Goal: Transaction & Acquisition: Purchase product/service

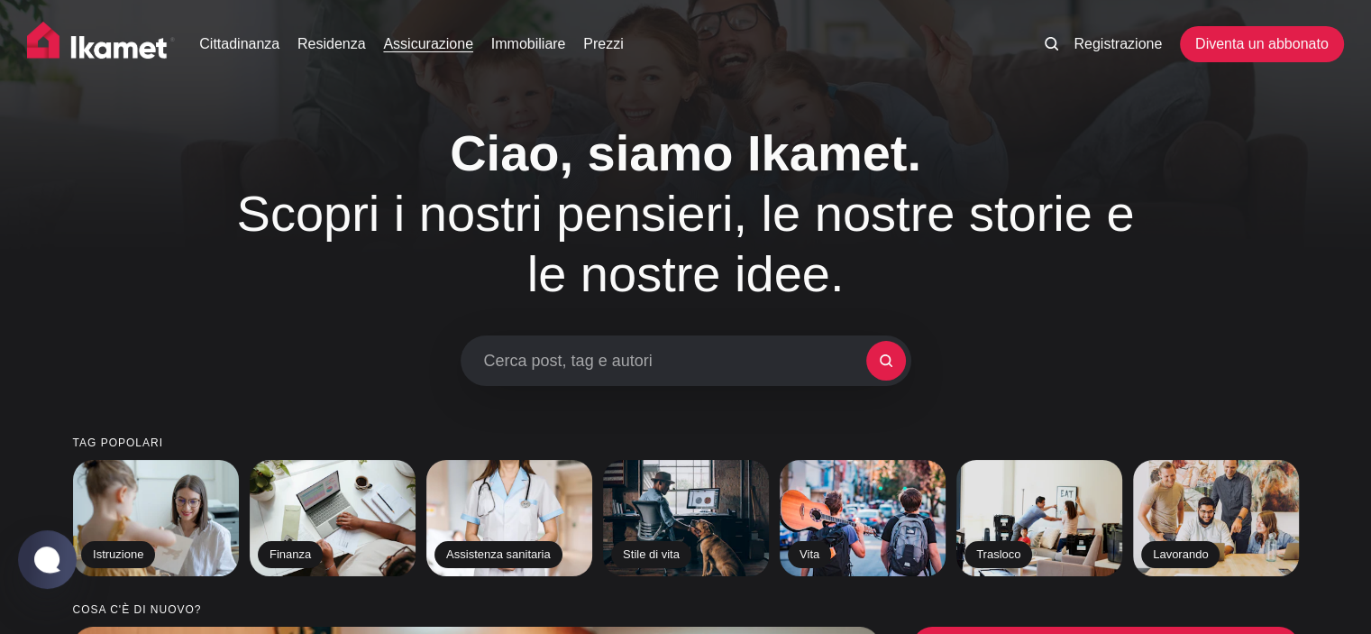
click at [426, 40] on font "Assicurazione" at bounding box center [428, 43] width 90 height 15
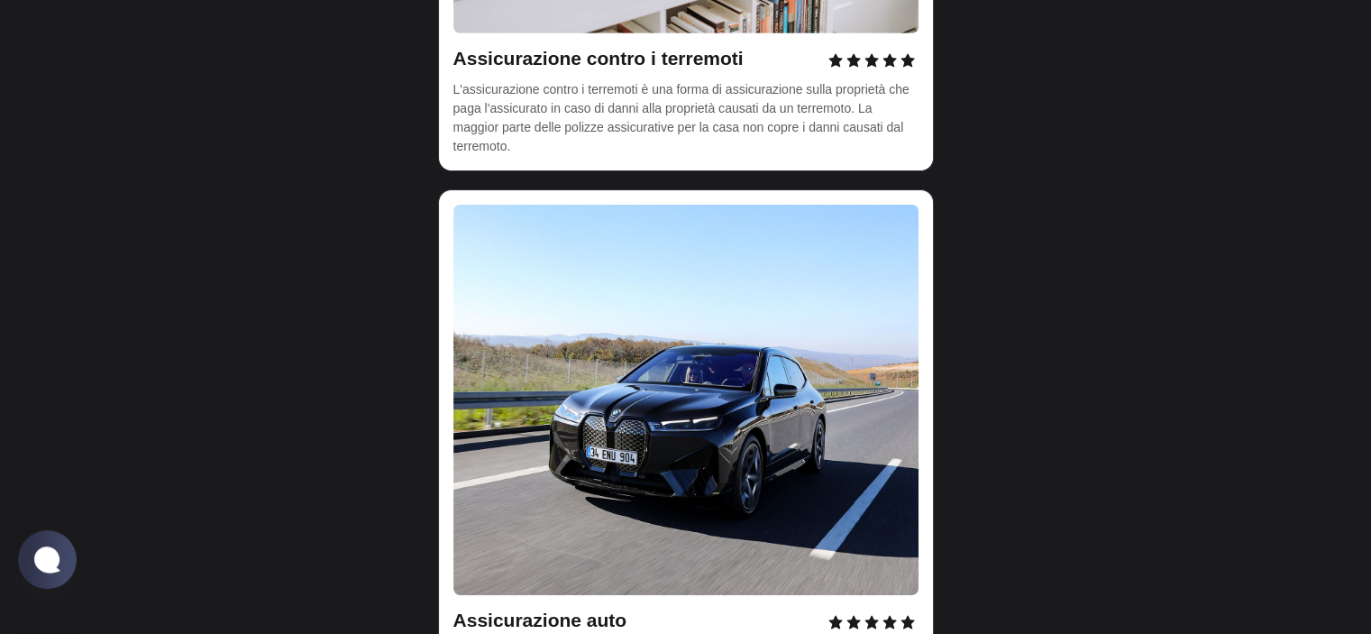
scroll to position [6040, 0]
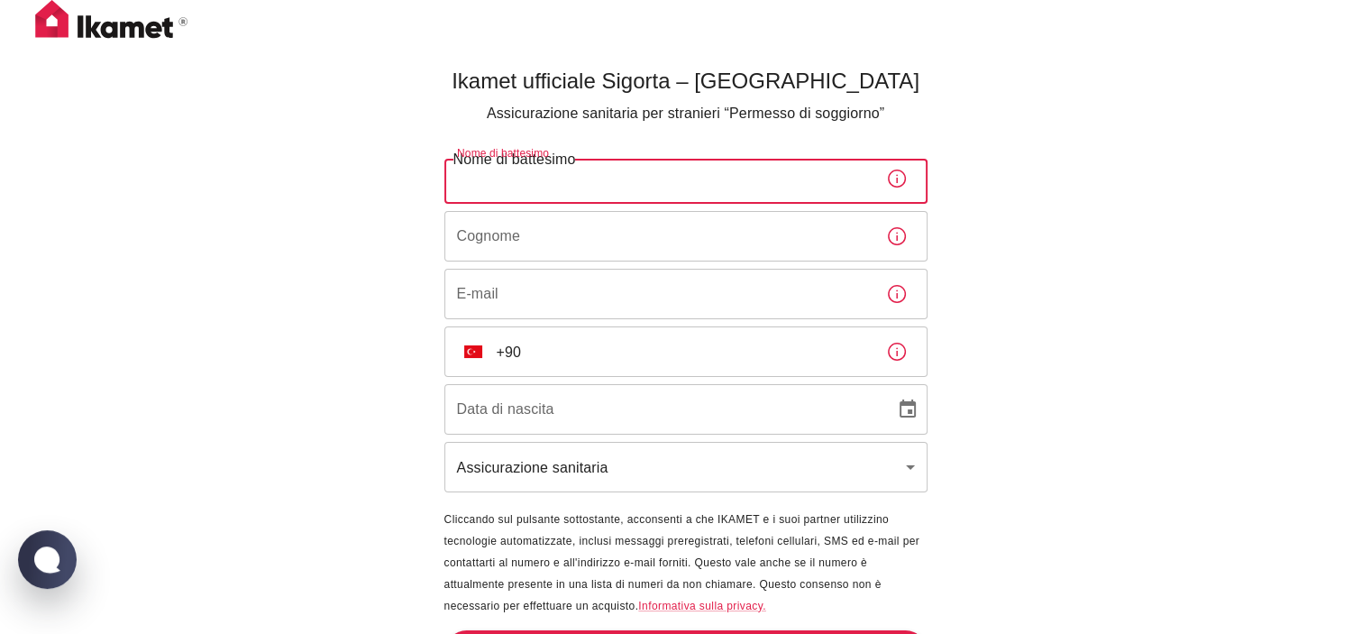
click at [573, 193] on input "Nome di battesimo" at bounding box center [657, 178] width 427 height 50
type input "[PERSON_NAME]"
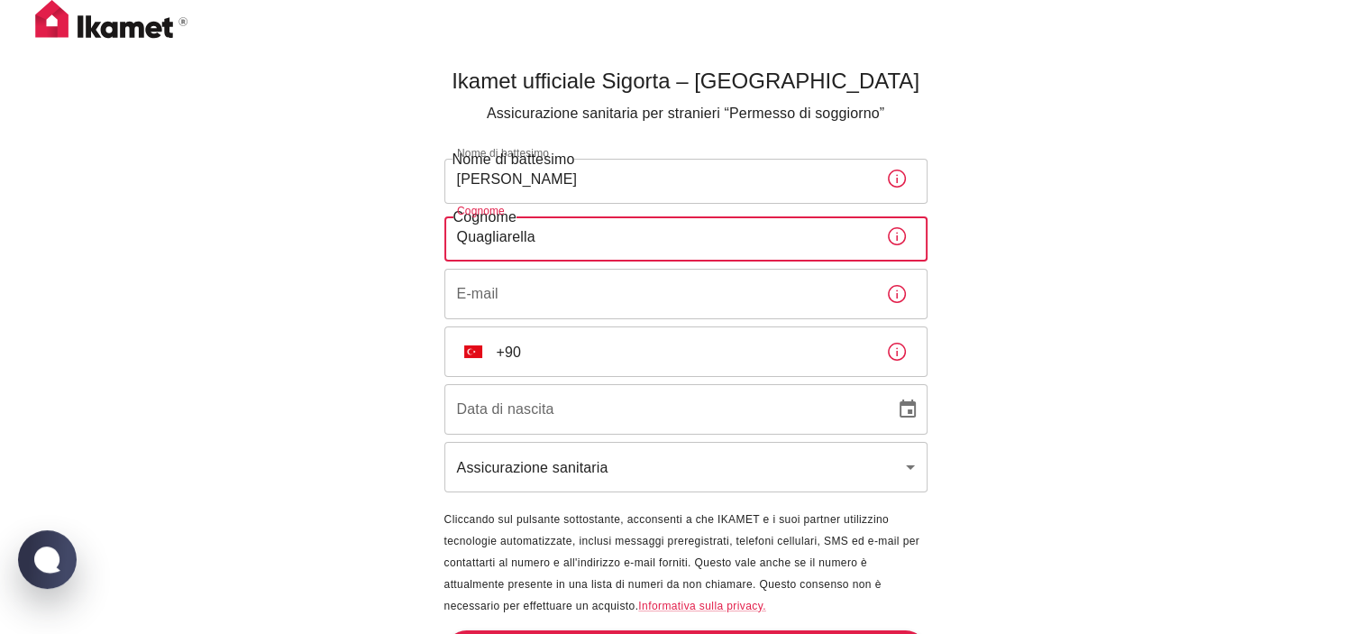
type input "Quagliarella"
click at [594, 299] on input "E-mail" at bounding box center [657, 294] width 427 height 50
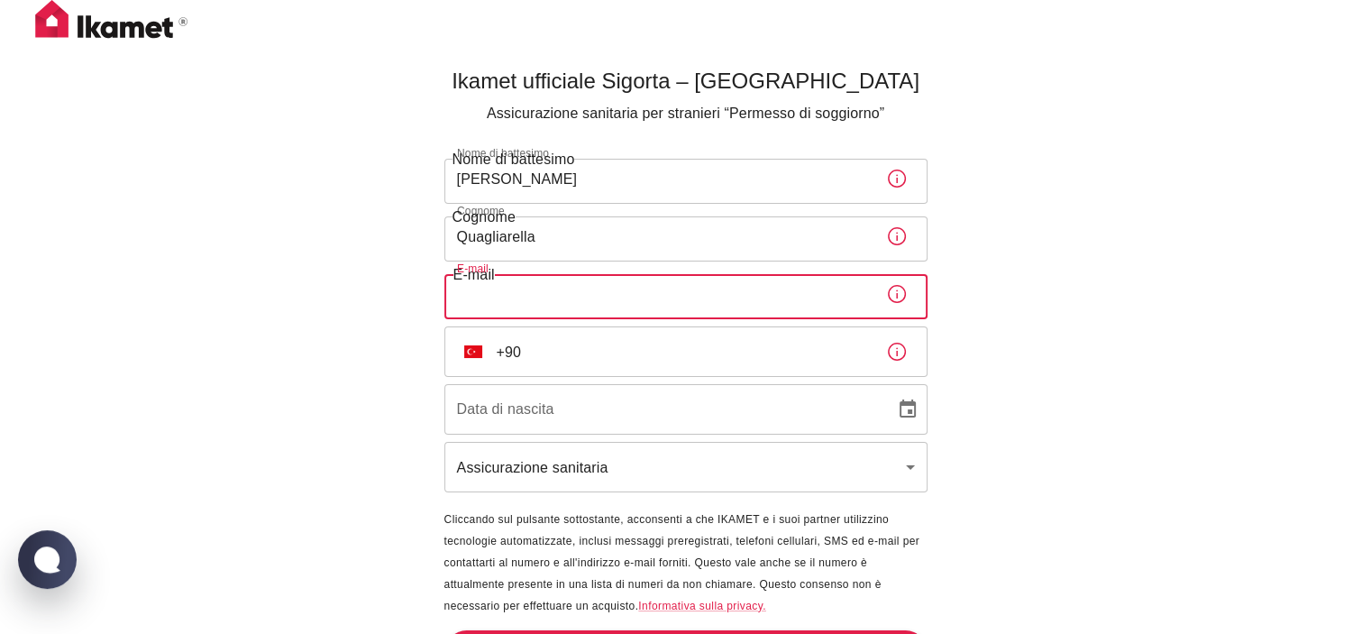
type input "[PERSON_NAME][EMAIL_ADDRESS][DOMAIN_NAME]"
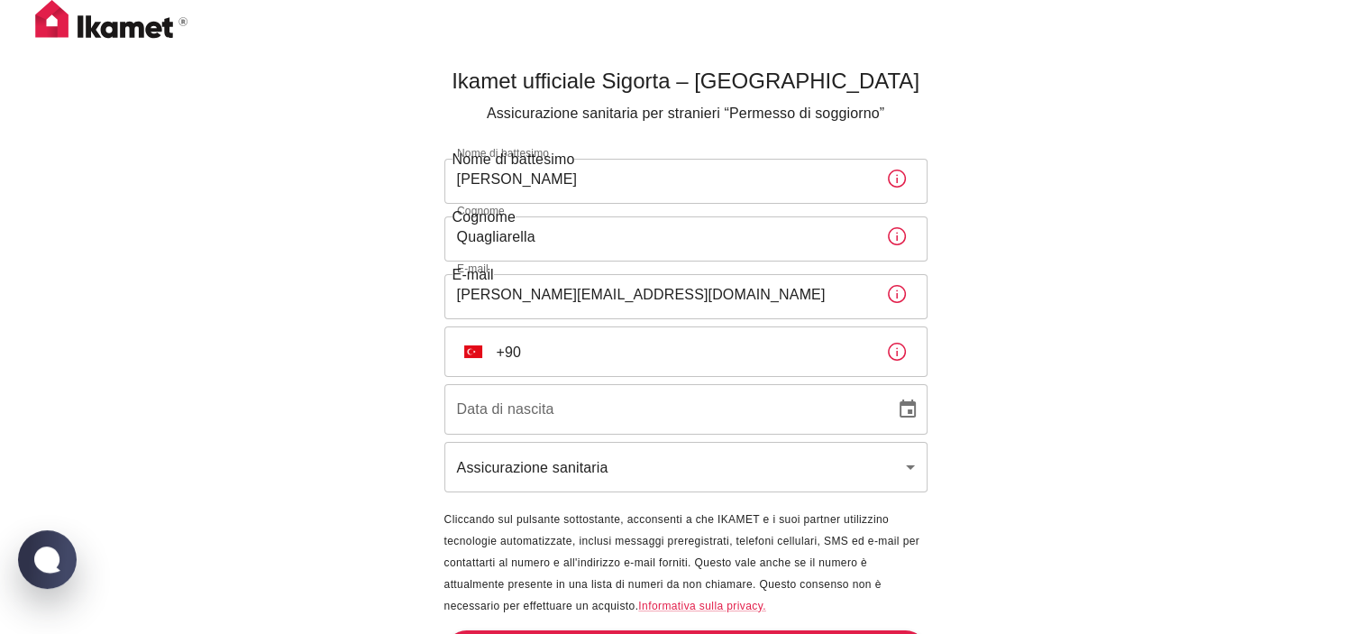
click at [893, 356] on icon "button" at bounding box center [897, 352] width 22 height 22
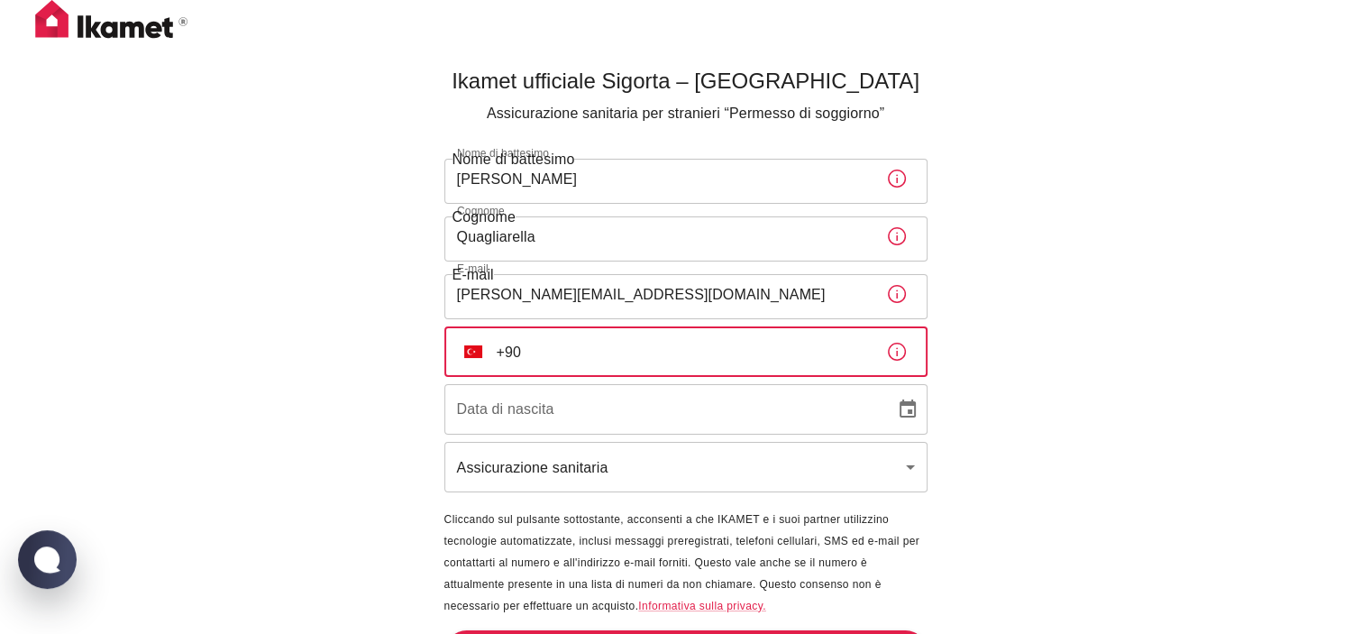
click at [531, 351] on input "+90" at bounding box center [684, 351] width 375 height 50
type input "[PHONE_NUMBER]"
click at [664, 407] on input "DD/MM/YYYY" at bounding box center [663, 409] width 438 height 50
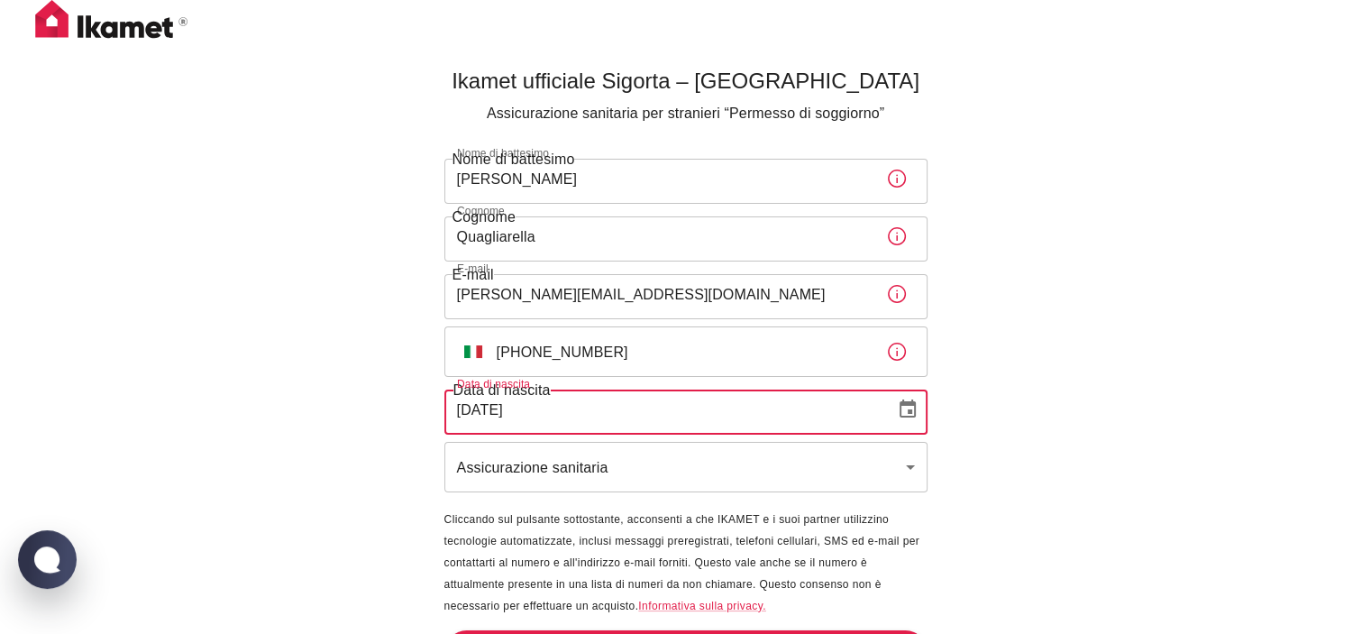
type input "[DATE]"
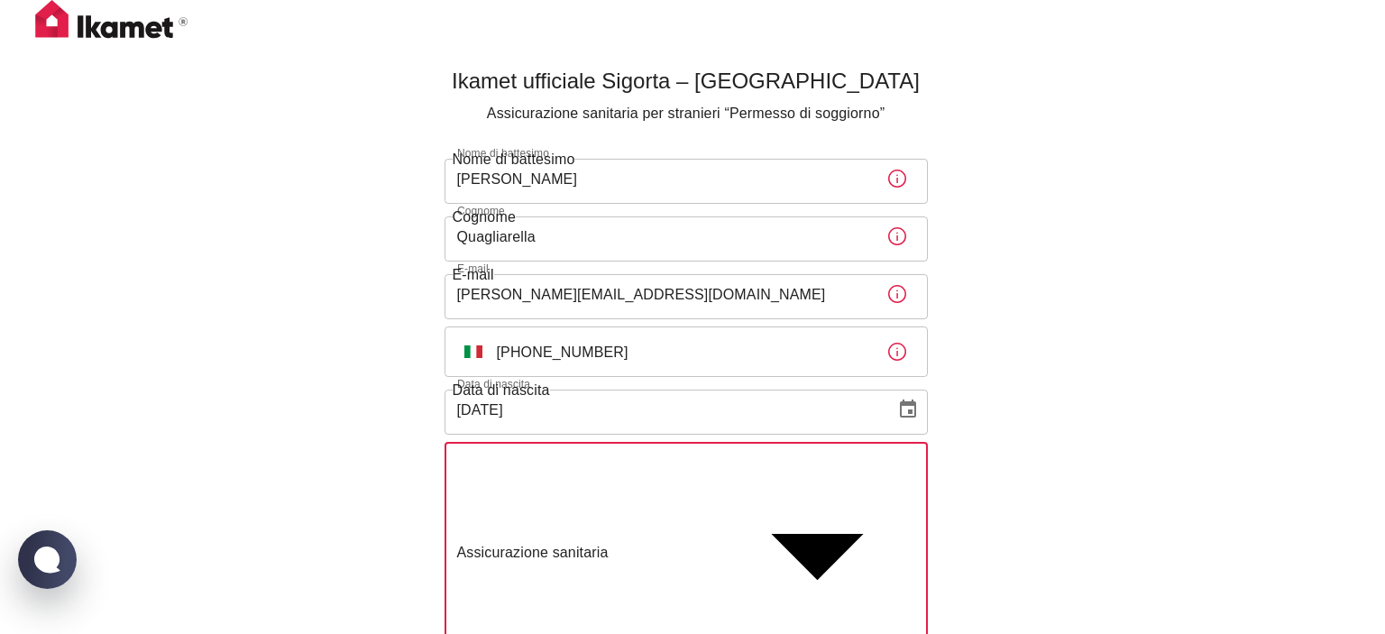
click at [699, 467] on body "Ikamet ufficiale Sigorta – Turchia Assicurazione sanitaria per stranieri “Perme…" at bounding box center [692, 458] width 1385 height 917
type input "traffik"
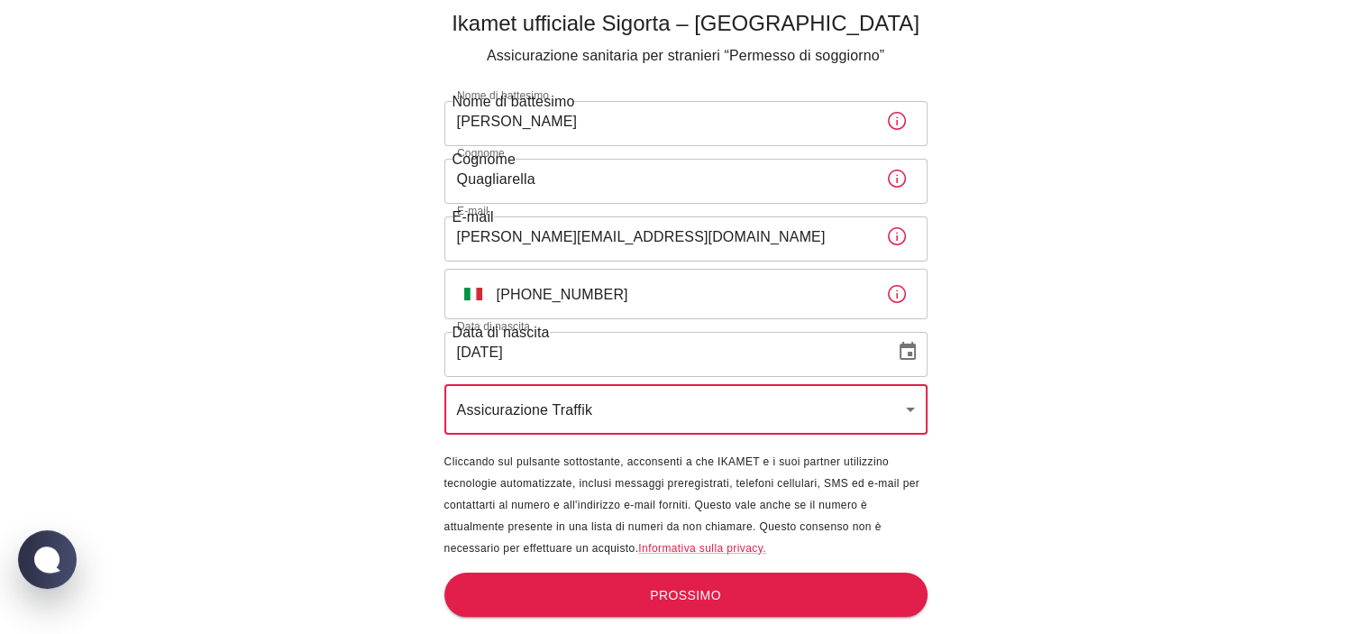
scroll to position [59, 0]
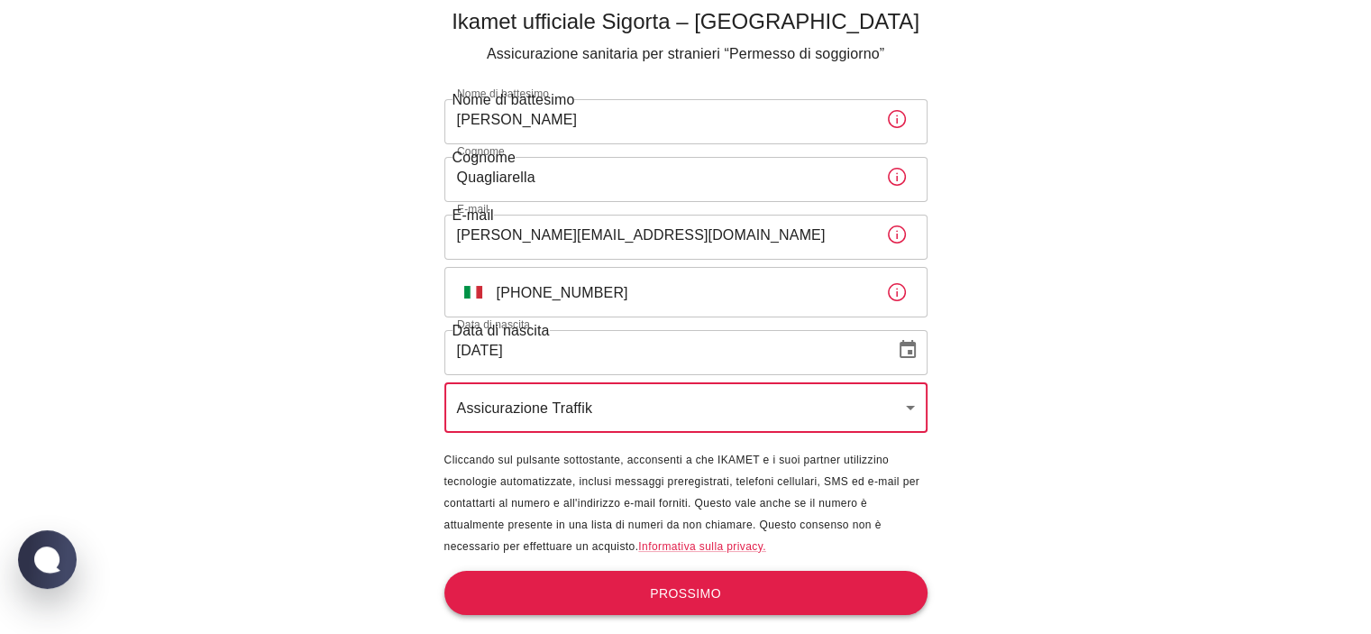
click at [706, 599] on font "Prossimo" at bounding box center [685, 593] width 71 height 14
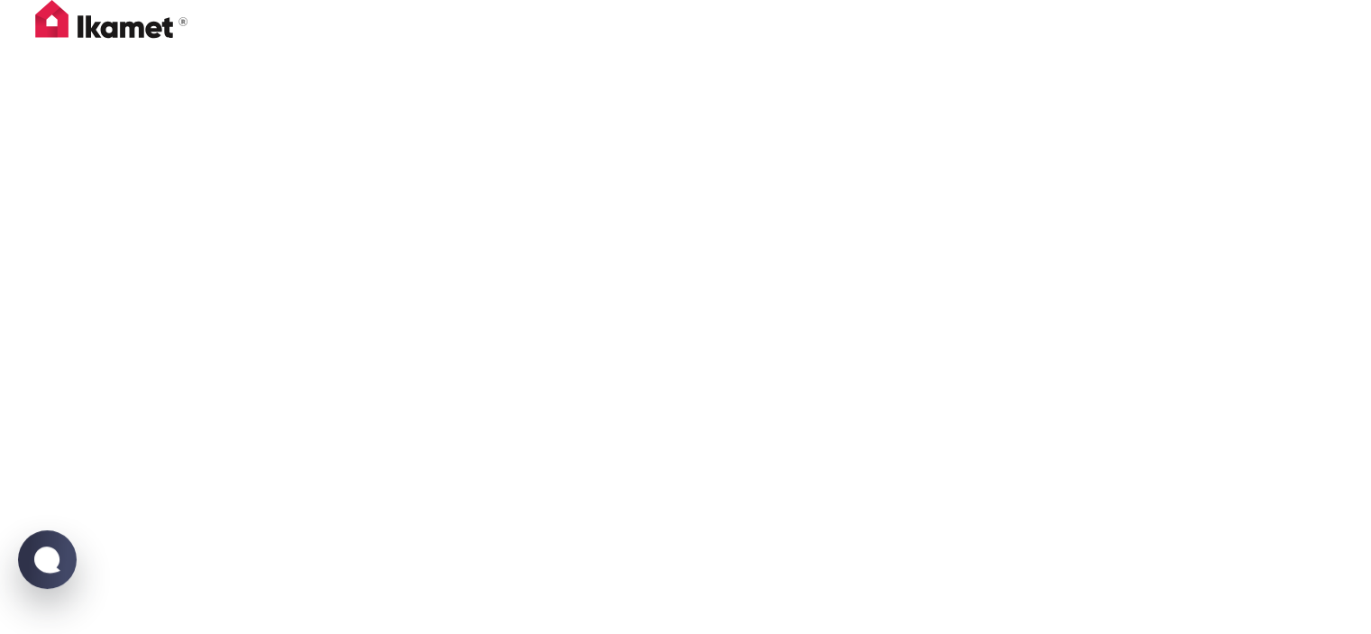
scroll to position [0, 0]
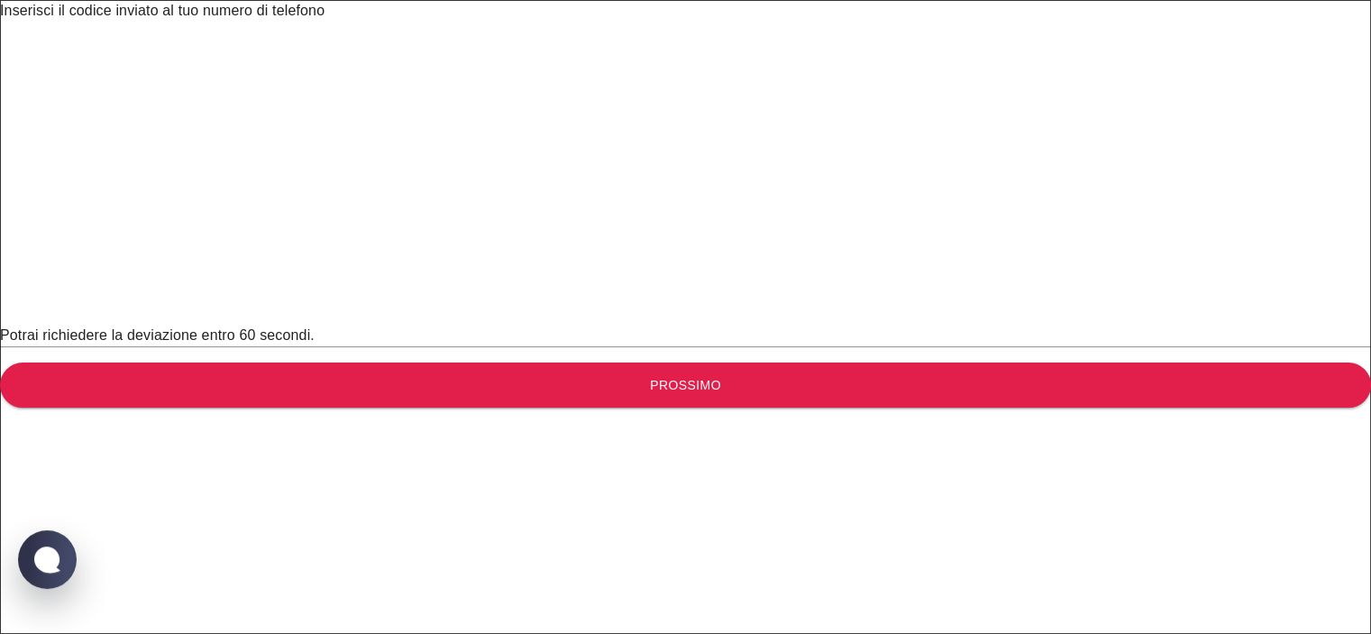
click at [461, 72] on input "text" at bounding box center [698, 47] width 1396 height 50
type input "5"
type input "8"
type input "3"
type input "8"
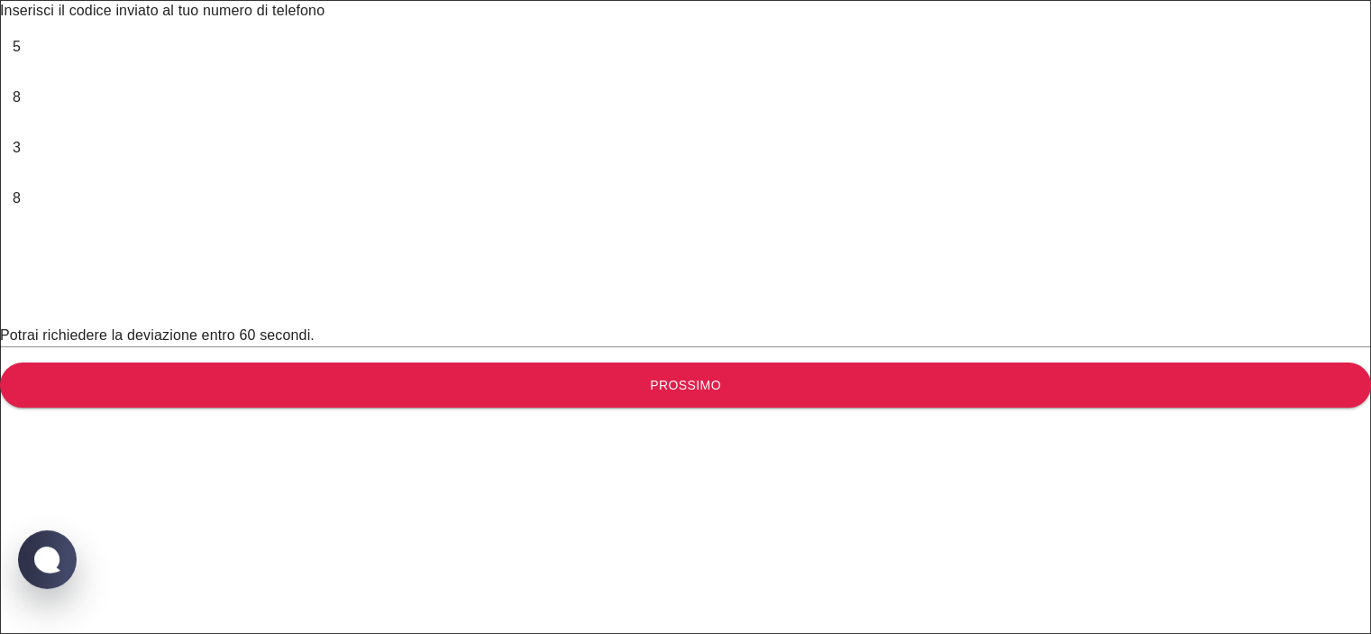
type input "9"
type input "6"
click at [683, 395] on font "Prossimo" at bounding box center [685, 384] width 71 height 23
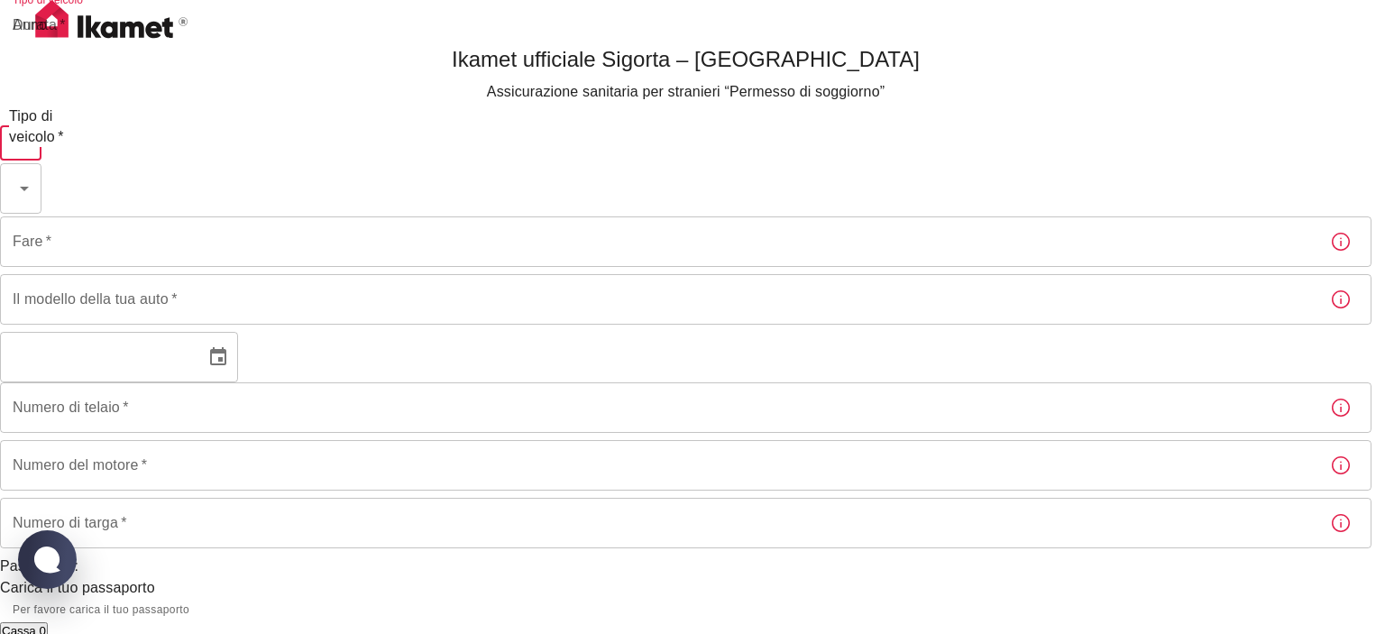
click at [712, 151] on body "Ikamet ufficiale Sigorta – Turchia Assicurazione sanitaria per stranieri “Perme…" at bounding box center [692, 584] width 1385 height 1168
type input "69cdbbb1-f59c-4c38-828b-cb56f72aa049"
click at [694, 214] on body "Ikamet ufficiale Sigorta – Turchia Assicurazione sanitaria per stranieri “Perme…" at bounding box center [692, 595] width 1385 height 1190
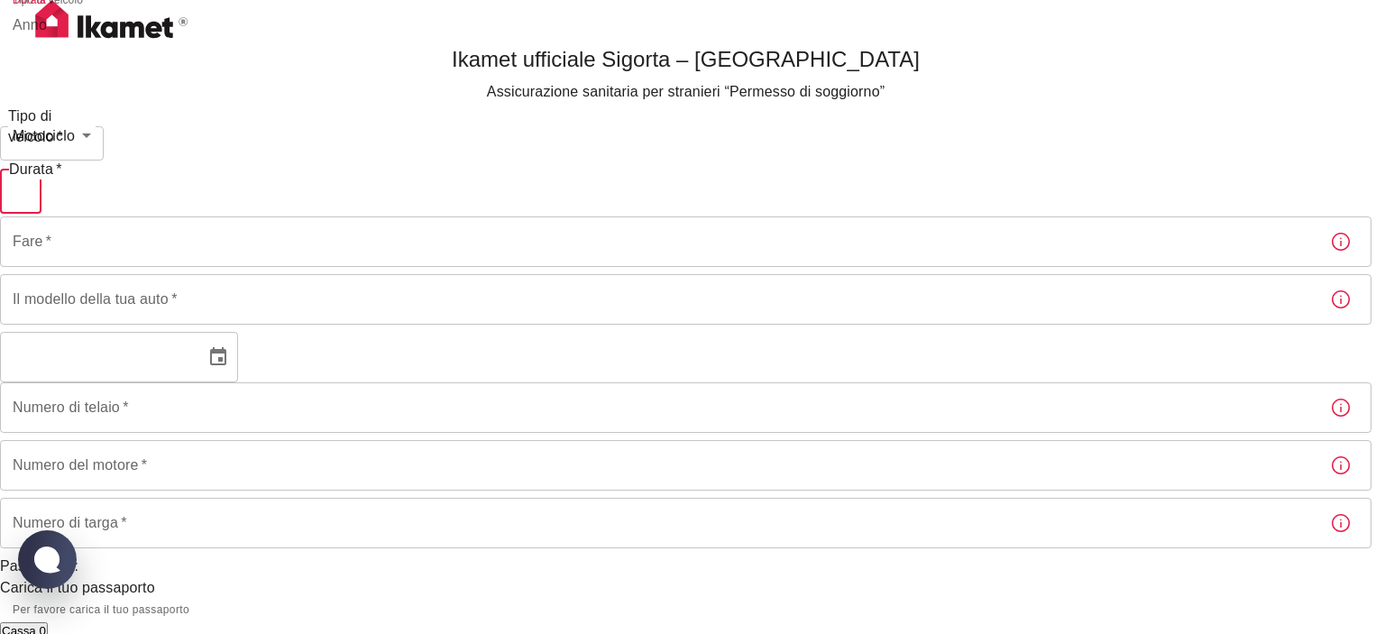
type input "1d487105-14b0-4f85-9d22-c8cad8888bf6"
click at [1330, 252] on icon "button" at bounding box center [1341, 242] width 22 height 22
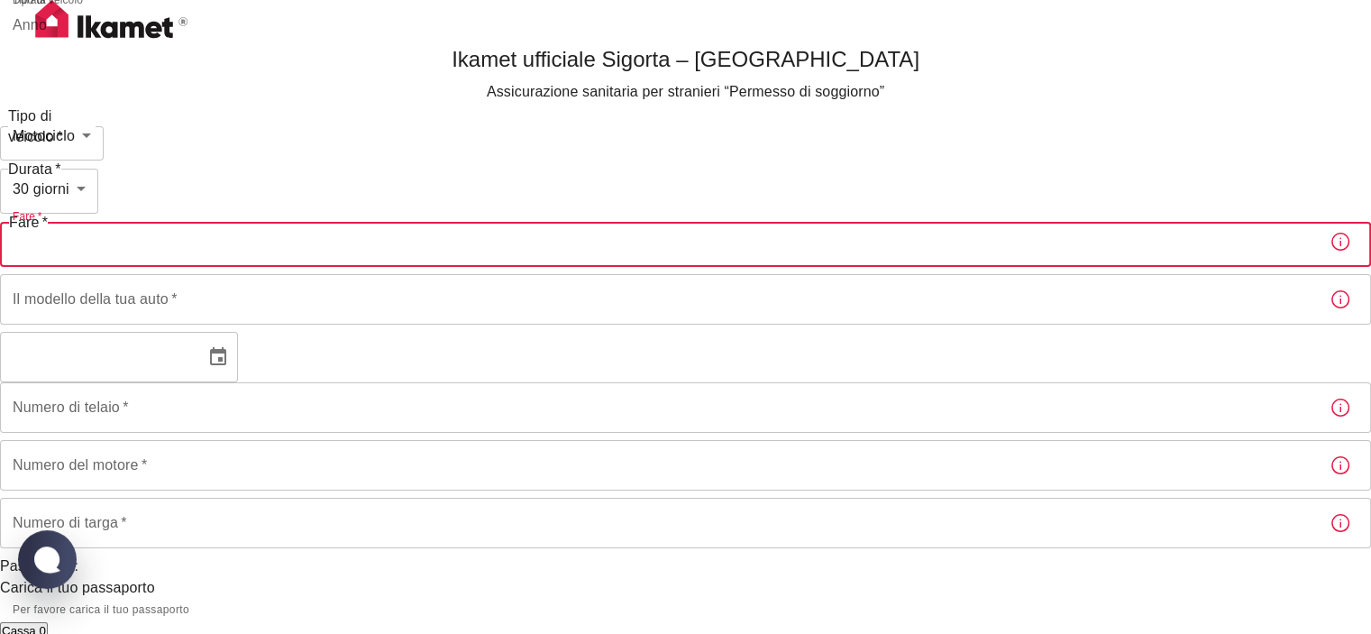
click at [534, 267] on input "Fare   *" at bounding box center [657, 241] width 1315 height 50
type input "BMW"
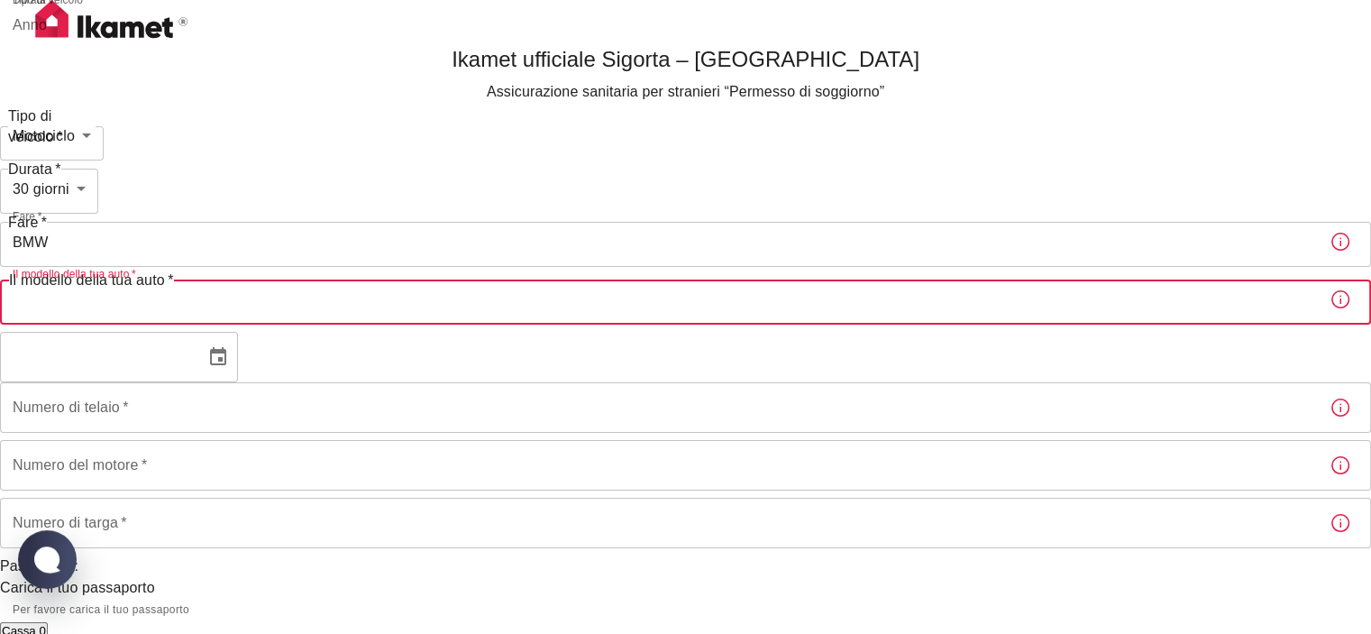
click at [628, 325] on input "Il modello della tua auto   *" at bounding box center [657, 299] width 1315 height 50
paste input "K 1600 GTL"
type input "K 1600 GTL"
click at [193, 382] on input "YYYY" at bounding box center [96, 357] width 193 height 50
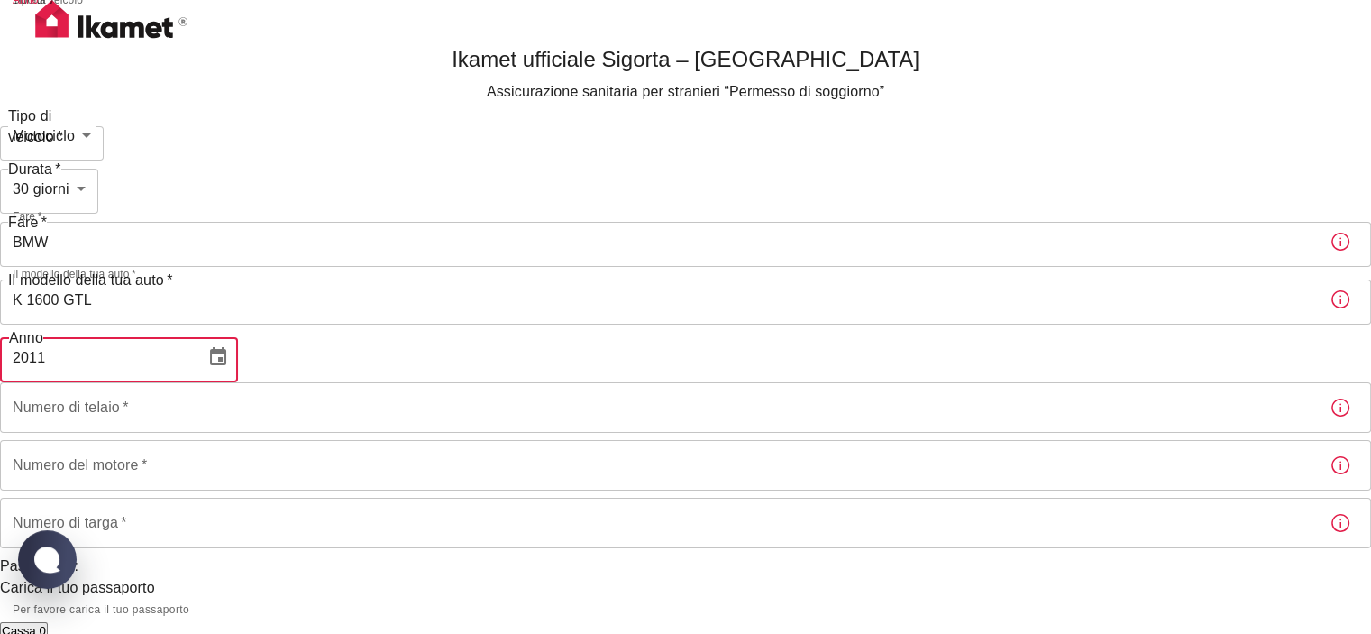
type input "2011"
click at [642, 433] on input "Numero di telaio   *" at bounding box center [657, 407] width 1315 height 50
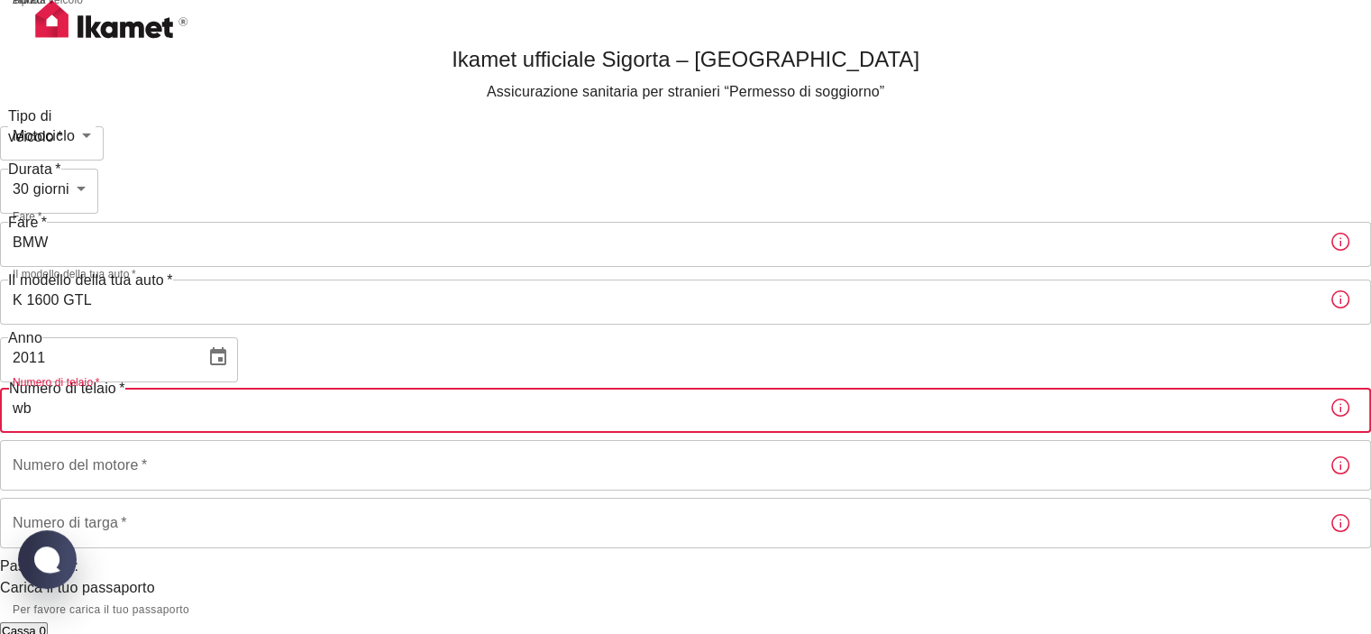
type input "w"
drag, startPoint x: 639, startPoint y: 439, endPoint x: 447, endPoint y: 436, distance: 192.0
click at [447, 433] on input "[US_VEHICLE_IDENTIFICATION_NUMBER]" at bounding box center [657, 407] width 1315 height 50
type input "[US_VEHICLE_IDENTIFICATION_NUMBER]"
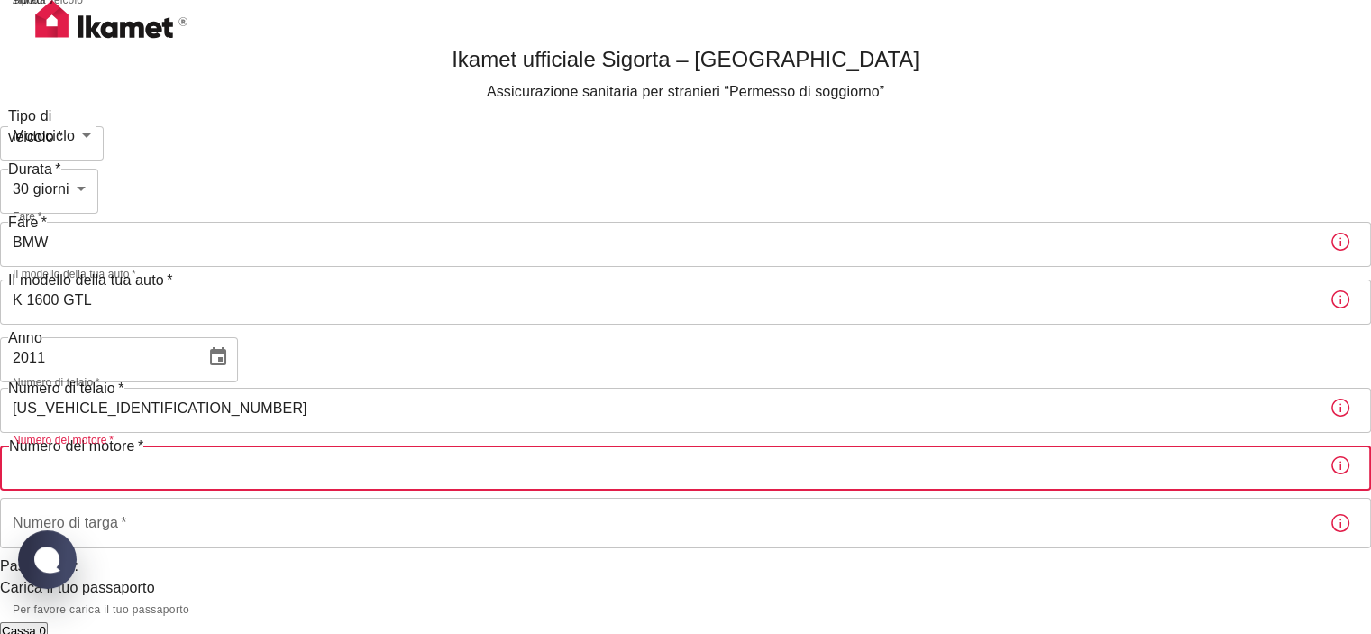
paste input "[US_VEHICLE_IDENTIFICATION_NUMBER]"
type input "[US_VEHICLE_IDENTIFICATION_NUMBER]"
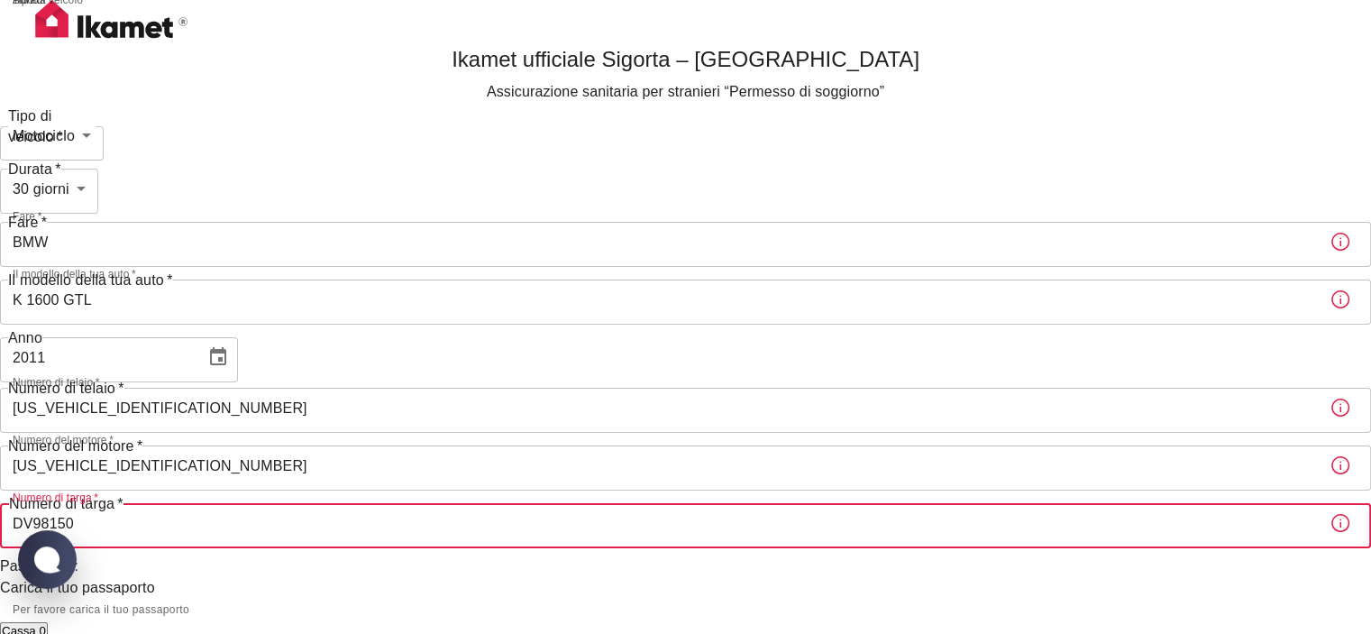
type input "DV98150"
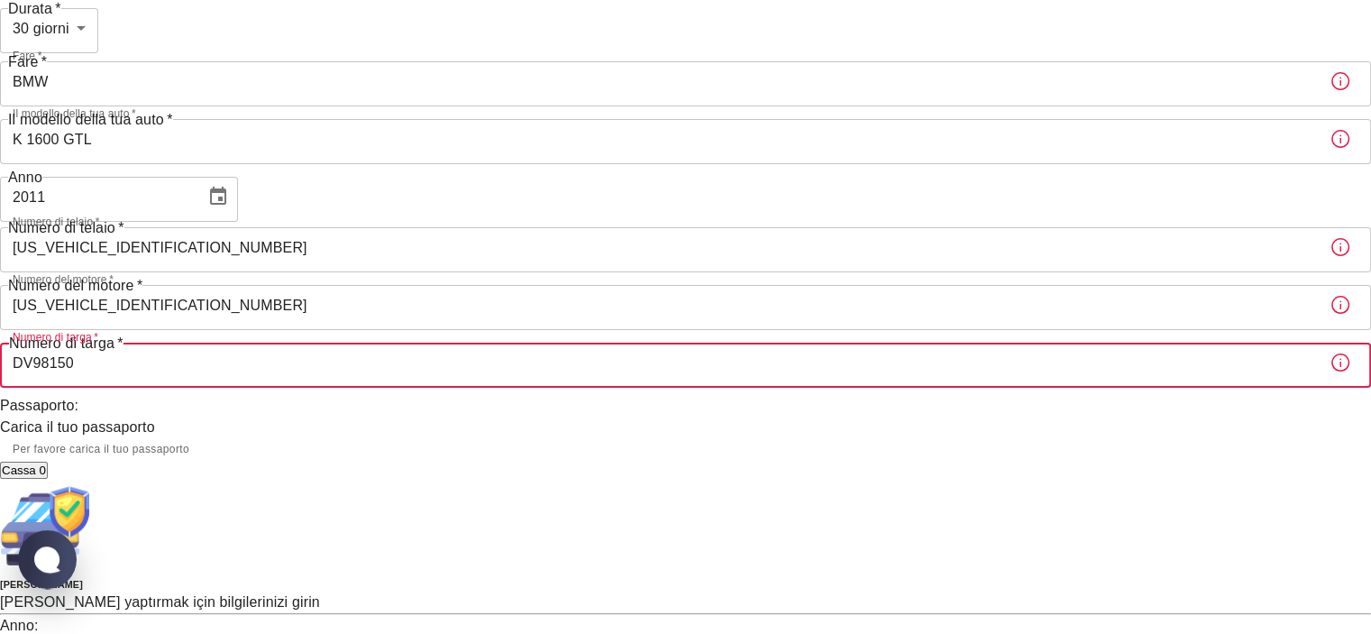
scroll to position [169, 0]
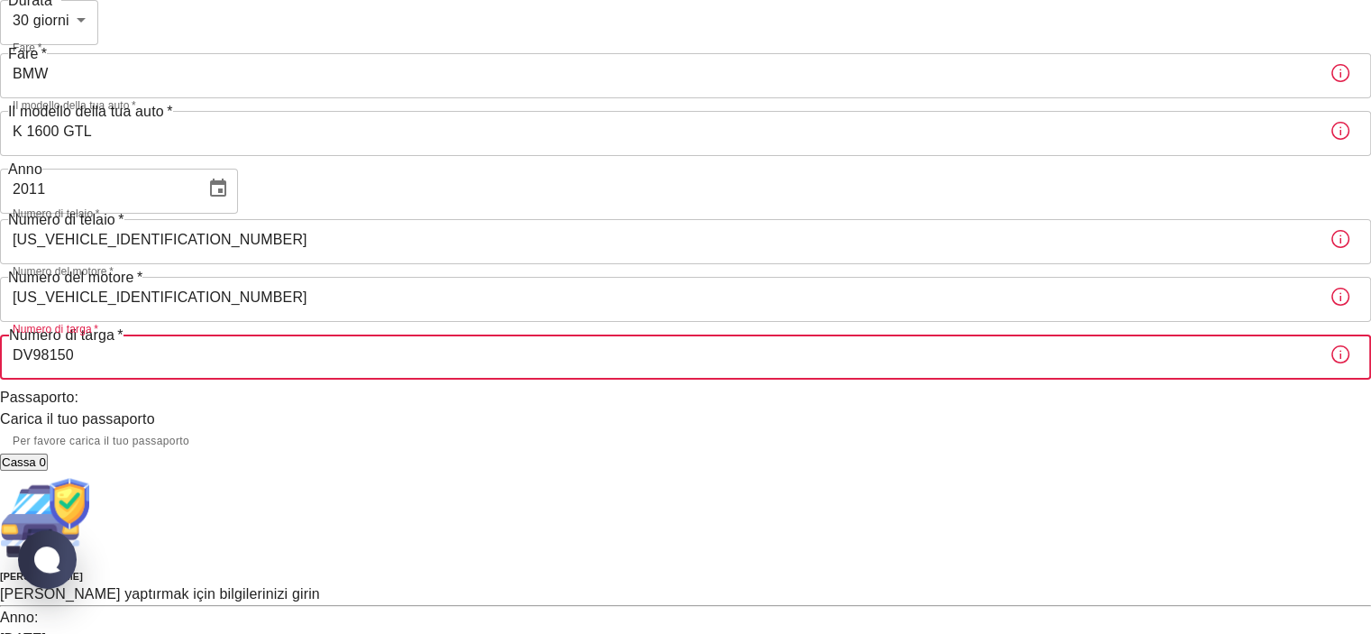
click at [716, 430] on div "Carica il tuo passaporto" at bounding box center [685, 419] width 1371 height 22
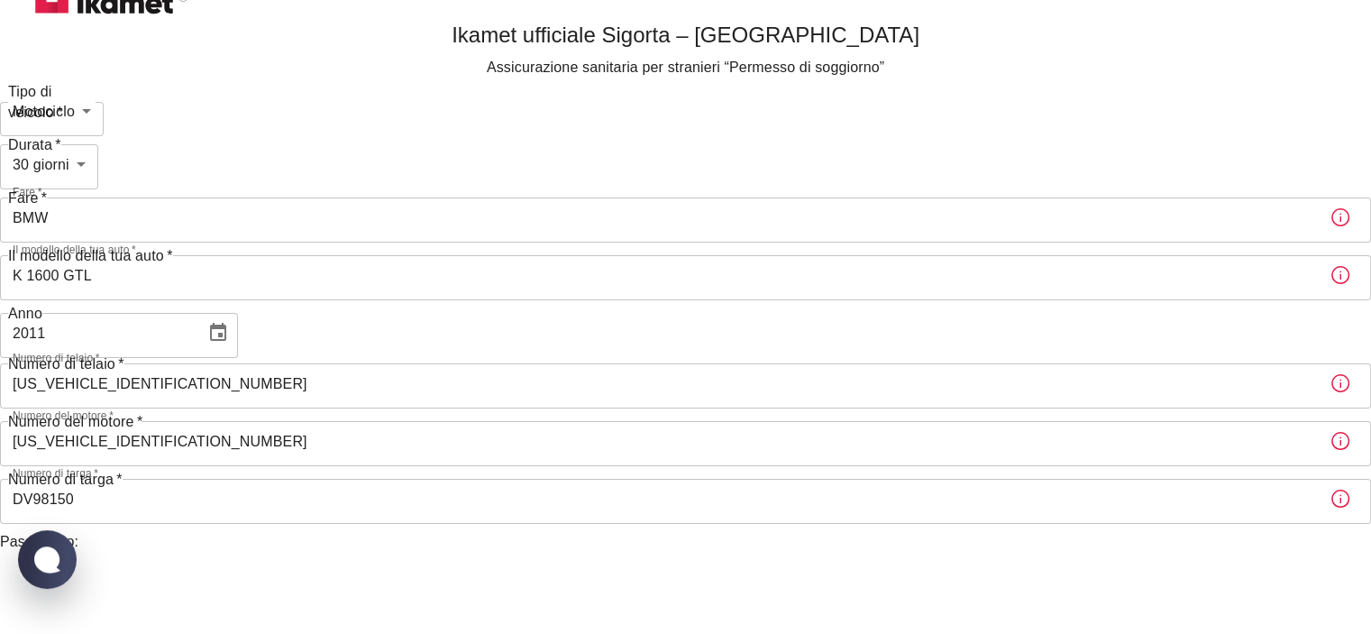
scroll to position [0, 0]
